Goal: Check status: Check status

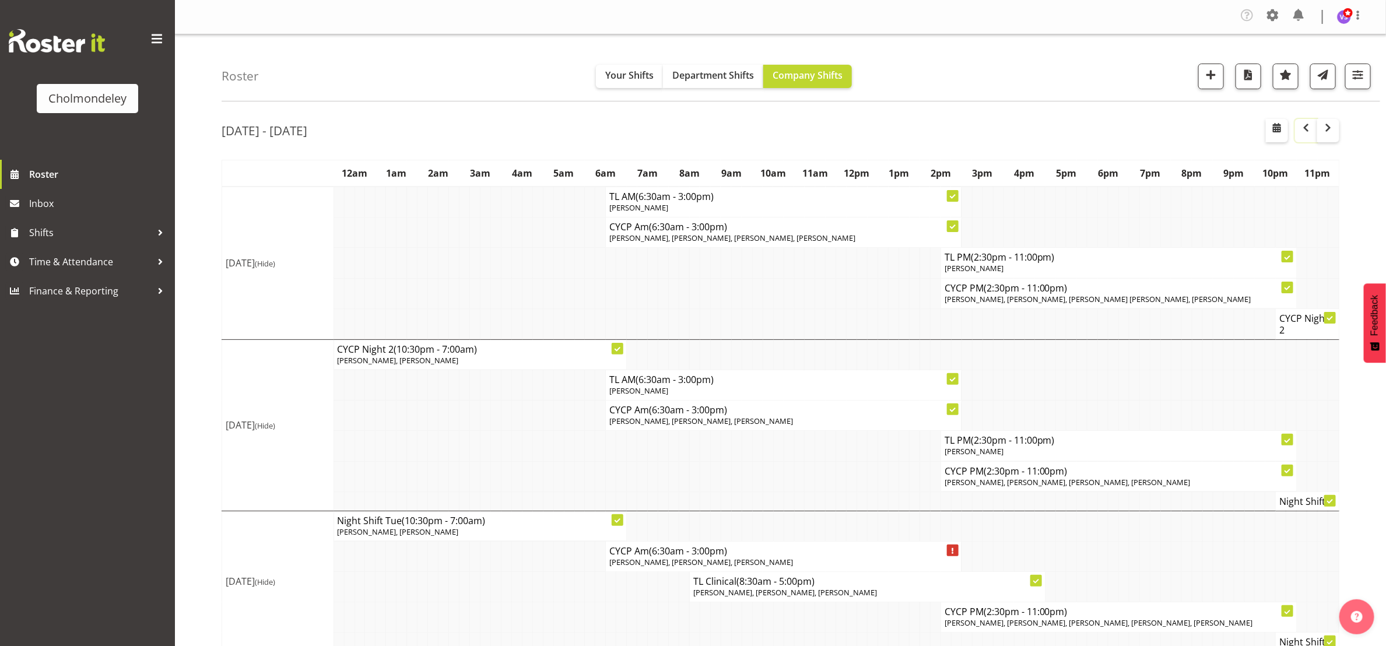
click at [1304, 135] on span "button" at bounding box center [1306, 128] width 14 height 14
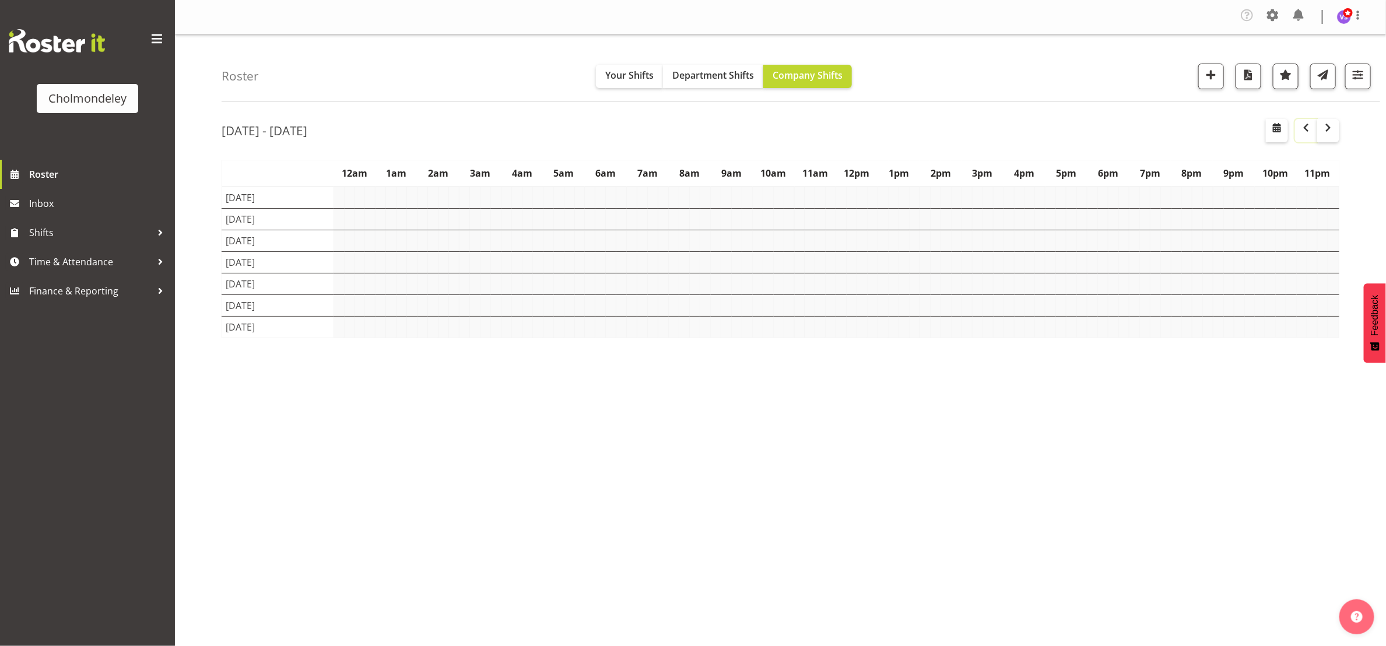
click at [1304, 135] on span "button" at bounding box center [1306, 128] width 14 height 14
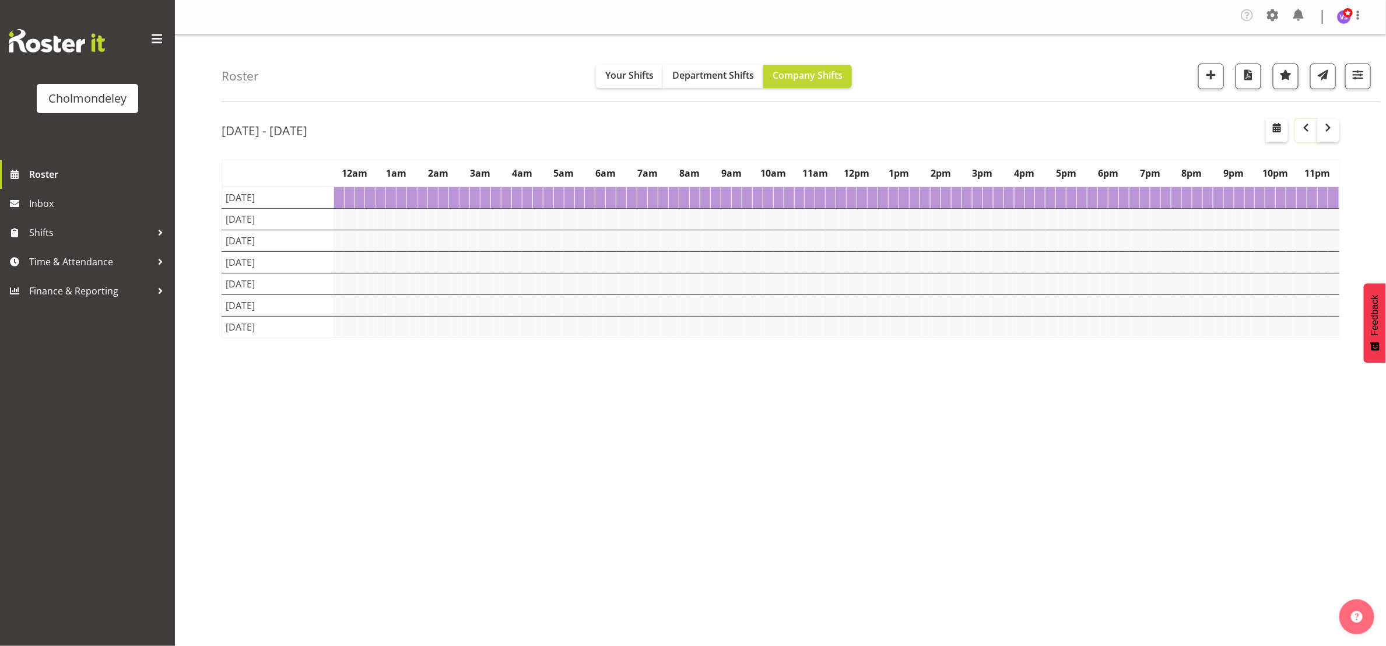
click at [1304, 135] on span "button" at bounding box center [1306, 128] width 14 height 14
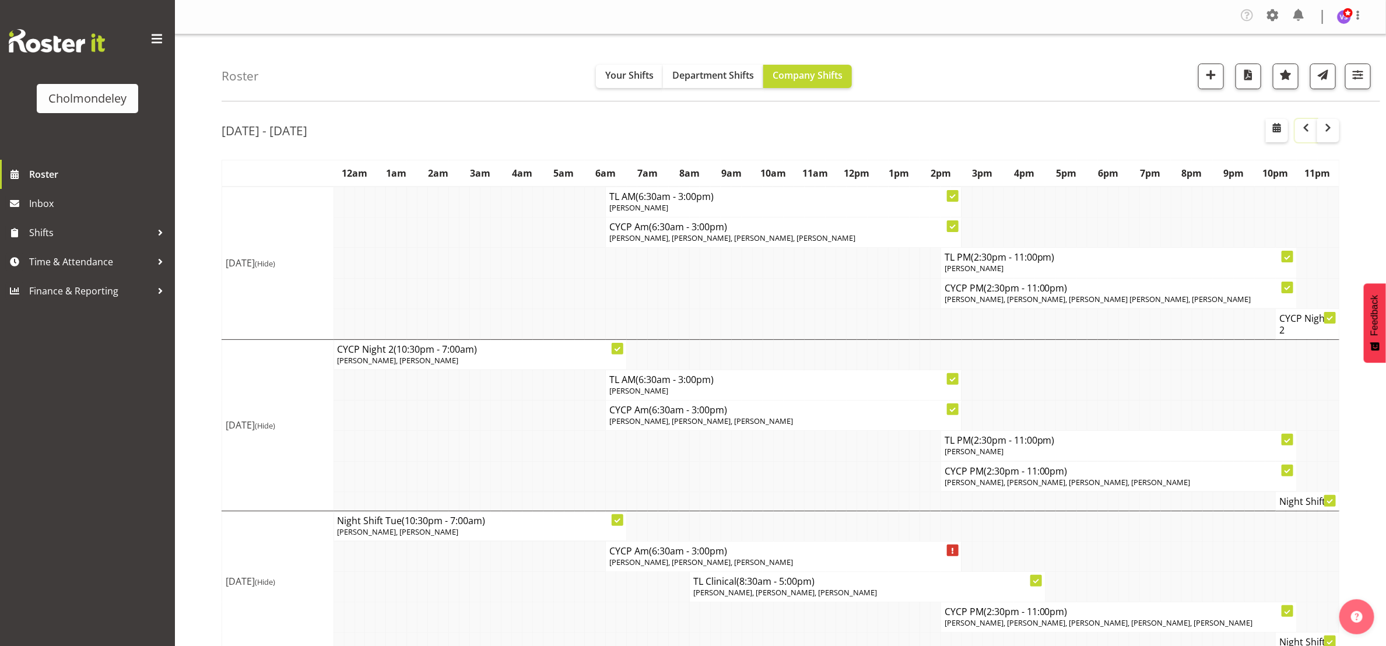
click at [1306, 135] on span "button" at bounding box center [1306, 128] width 14 height 14
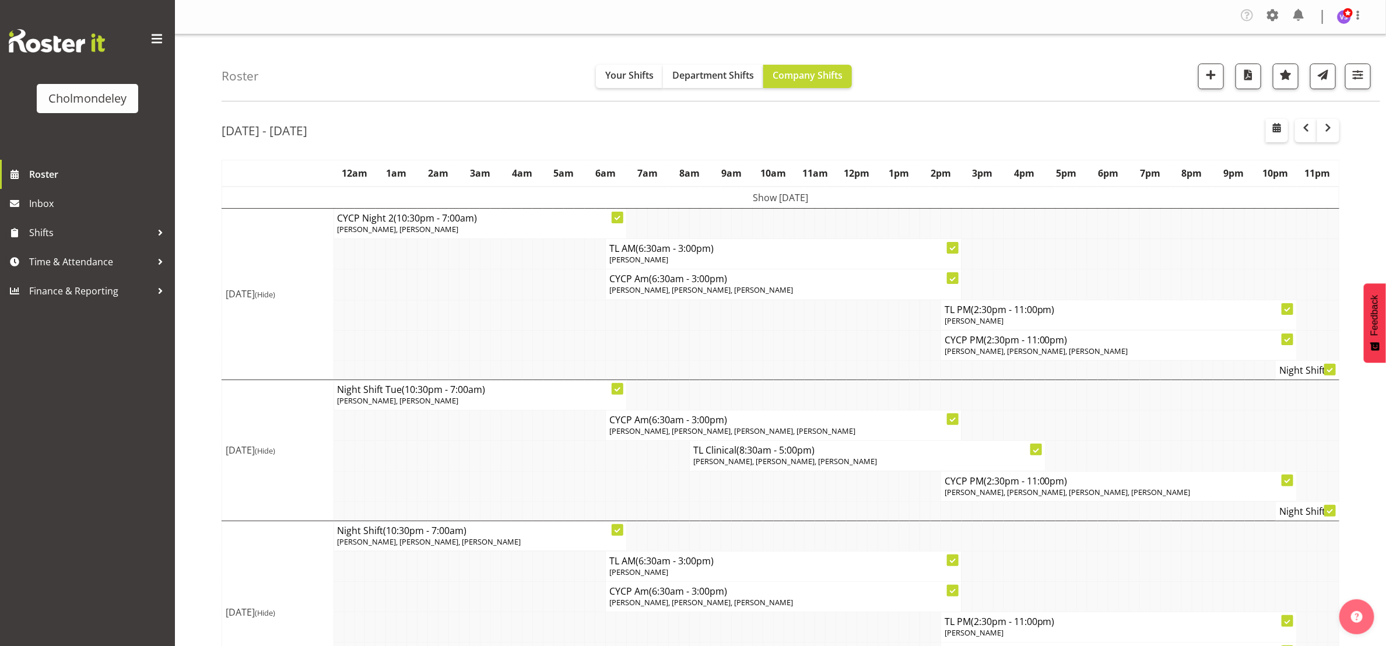
click at [691, 342] on td at bounding box center [695, 345] width 10 height 30
click at [1306, 135] on span "button" at bounding box center [1306, 128] width 14 height 14
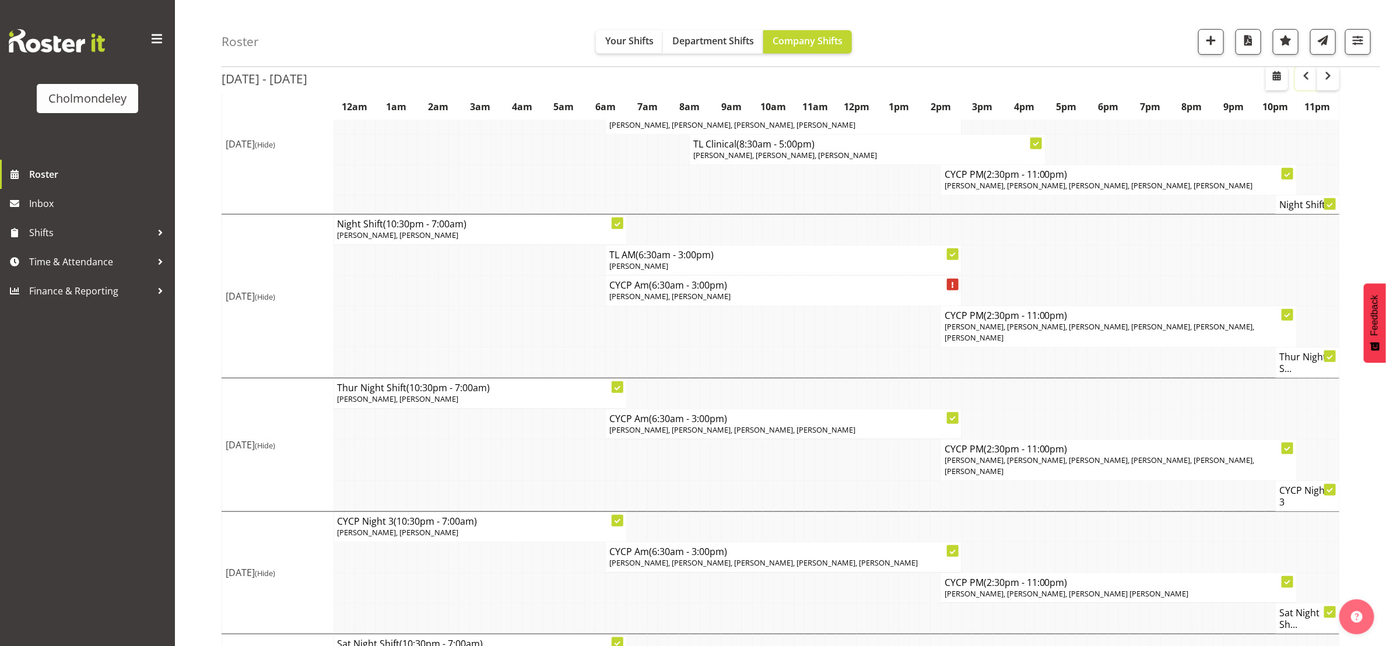
scroll to position [482, 0]
